Goal: Register for event/course

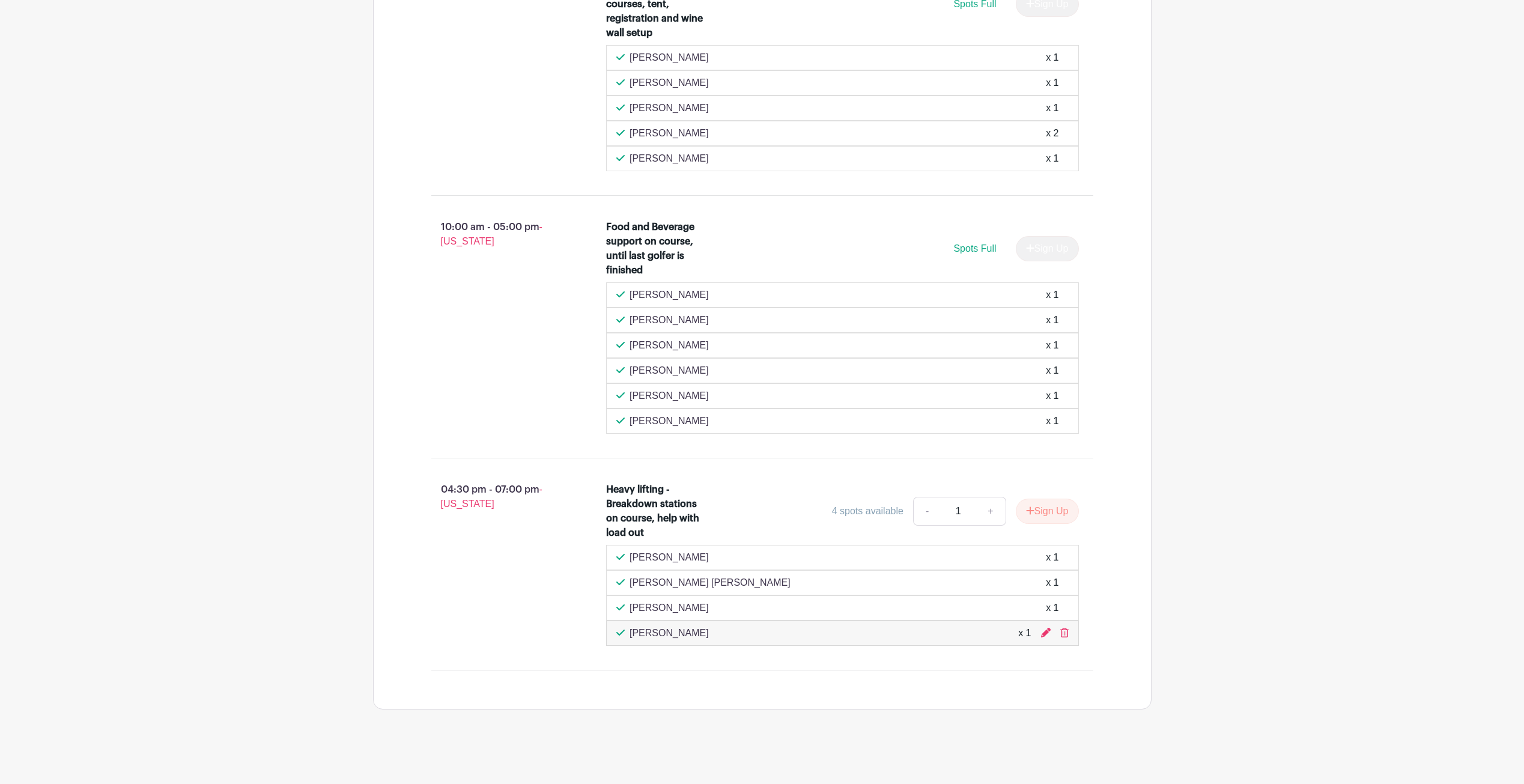
drag, startPoint x: 632, startPoint y: 608, endPoint x: 706, endPoint y: 605, distance: 74.1
click at [706, 605] on div "Jennifer Lopez x 1" at bounding box center [842, 608] width 453 height 15
drag, startPoint x: 691, startPoint y: 607, endPoint x: 632, endPoint y: 602, distance: 59.2
click at [631, 602] on p "[PERSON_NAME]" at bounding box center [669, 608] width 80 height 15
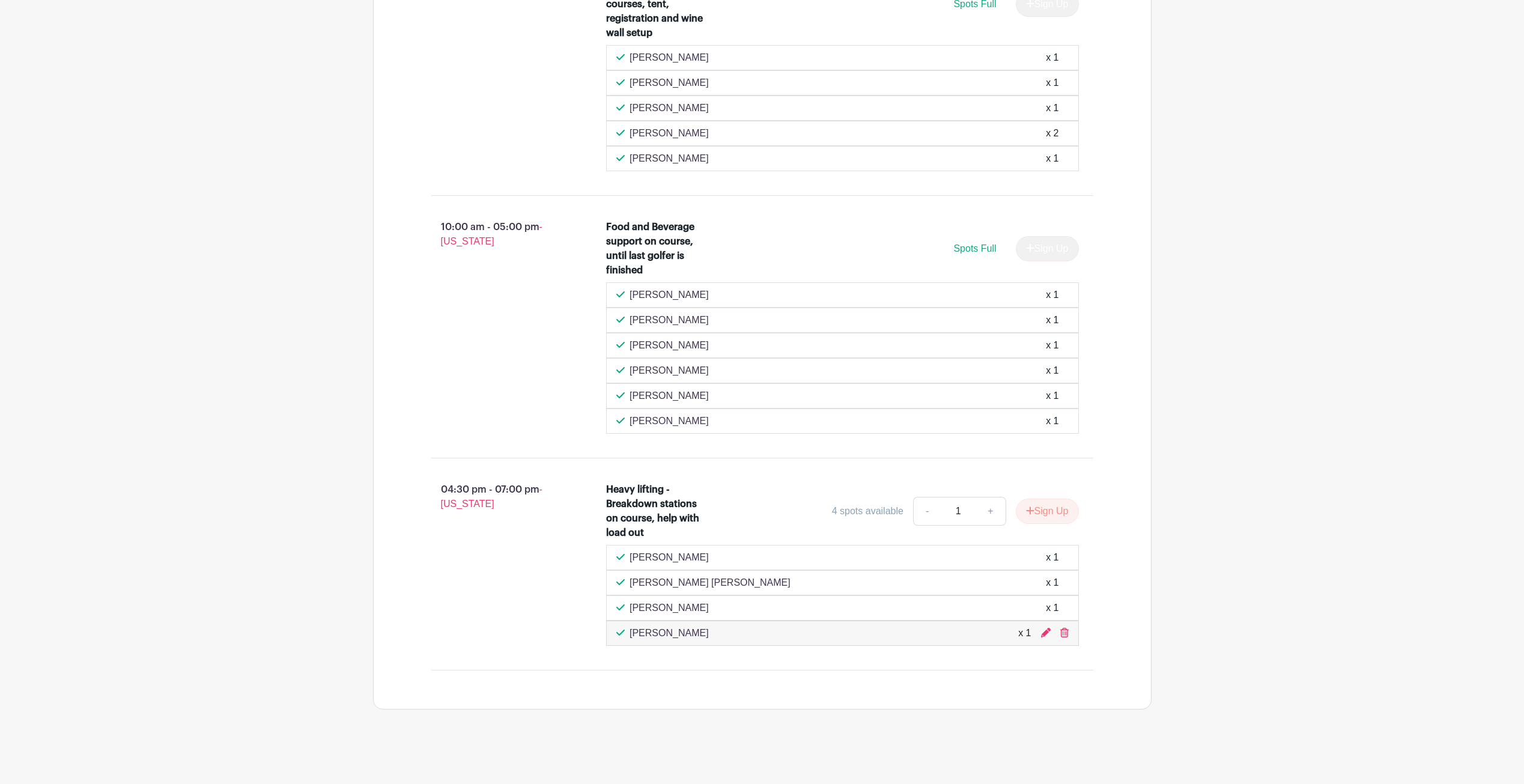
click at [467, 590] on div "04:30 pm - 07:00 pm - Hawaii" at bounding box center [499, 564] width 176 height 173
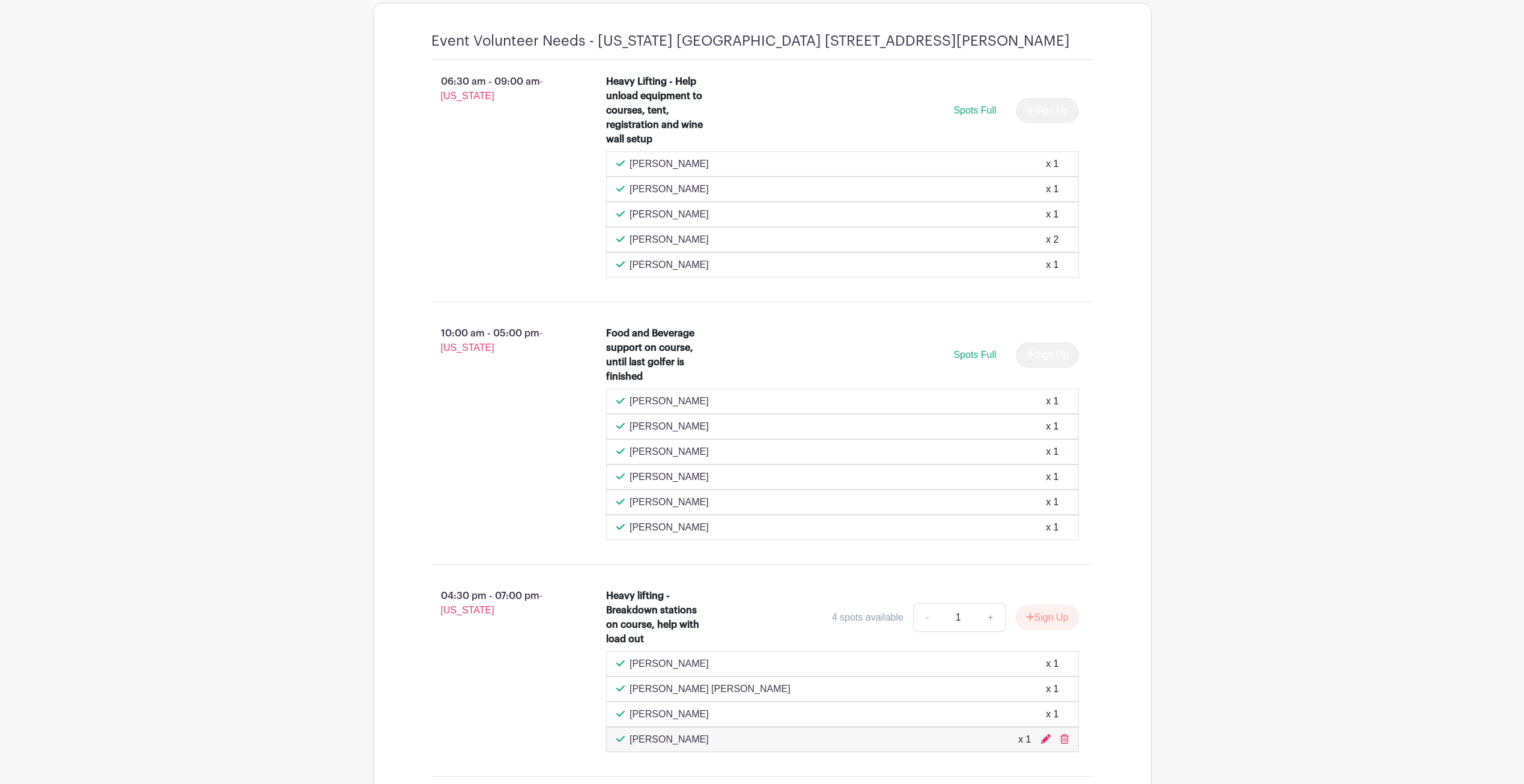
scroll to position [962, 0]
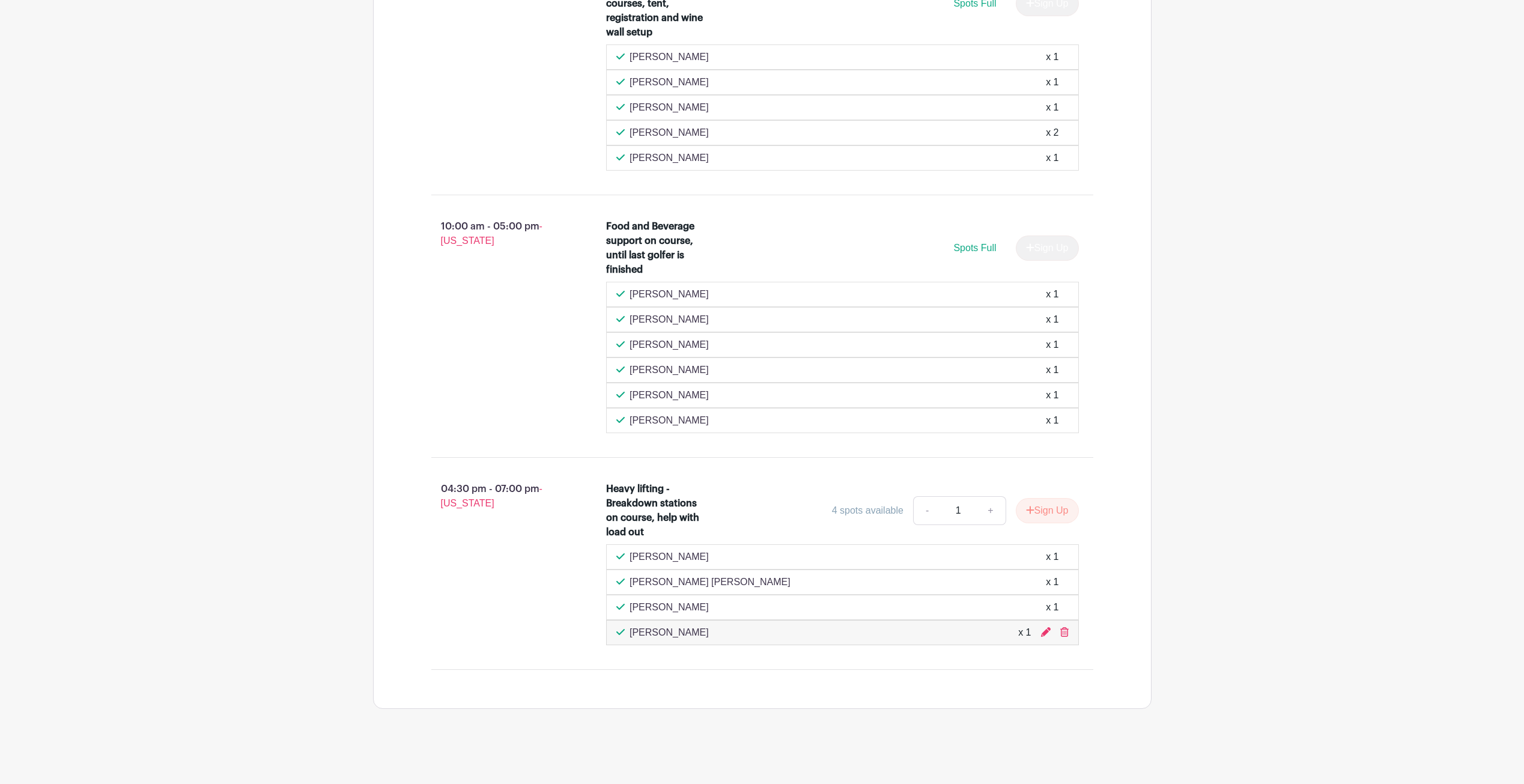
scroll to position [963, 0]
